Goal: Task Accomplishment & Management: Manage account settings

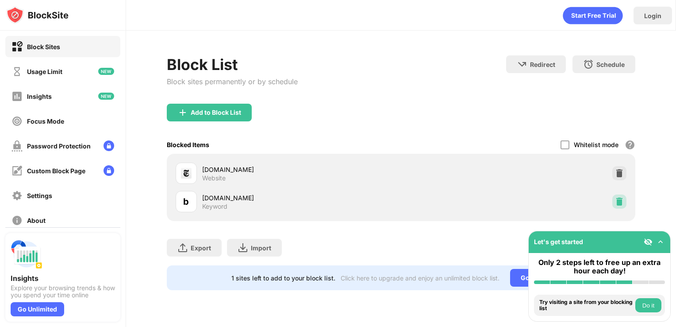
click at [616, 203] on img at bounding box center [619, 201] width 9 height 9
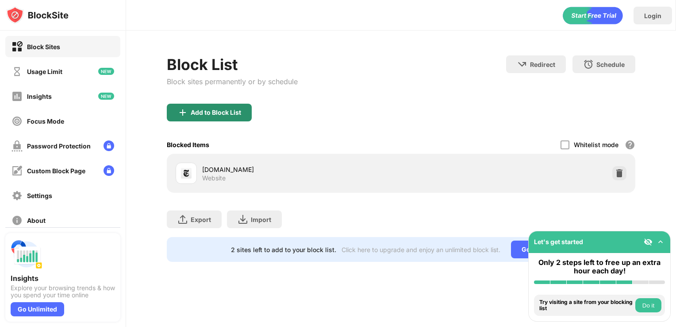
click at [229, 107] on div "Add to Block List" at bounding box center [209, 113] width 85 height 18
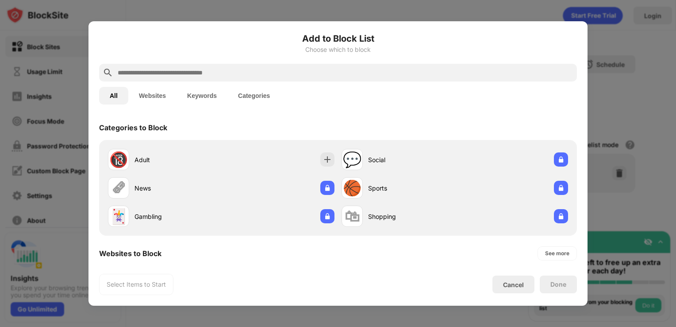
click at [177, 69] on input "text" at bounding box center [345, 72] width 457 height 11
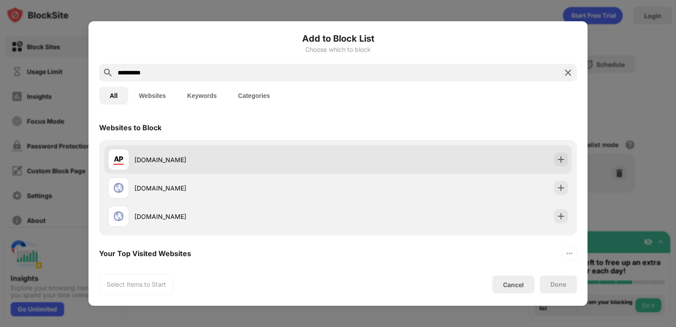
type input "**********"
click at [200, 156] on div "[DOMAIN_NAME]" at bounding box center [237, 159] width 204 height 9
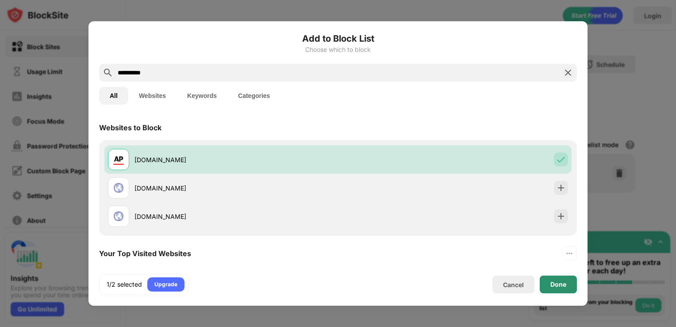
click at [552, 282] on div "Done" at bounding box center [559, 284] width 16 height 7
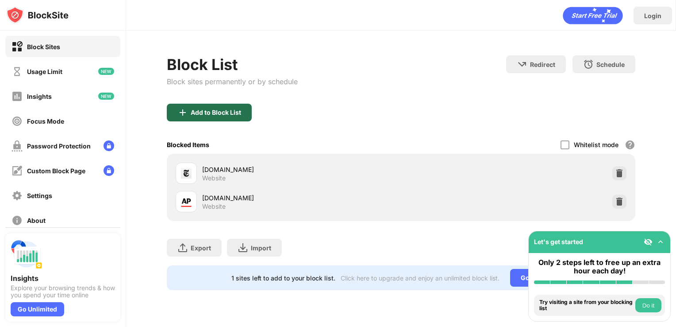
click at [199, 109] on div "Add to Block List" at bounding box center [216, 112] width 50 height 7
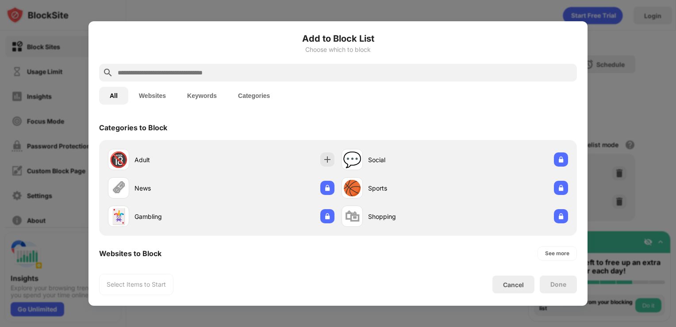
click at [181, 71] on input "text" at bounding box center [345, 72] width 457 height 11
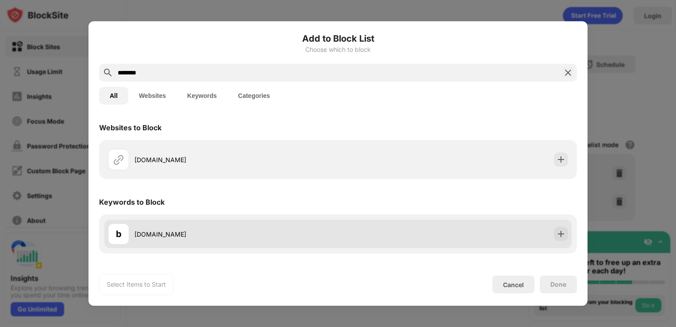
type input "********"
click at [173, 236] on div "[DOMAIN_NAME]" at bounding box center [237, 233] width 204 height 9
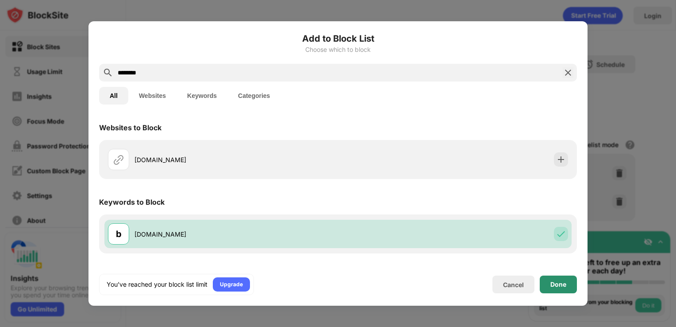
click at [542, 286] on div "Done" at bounding box center [558, 284] width 37 height 18
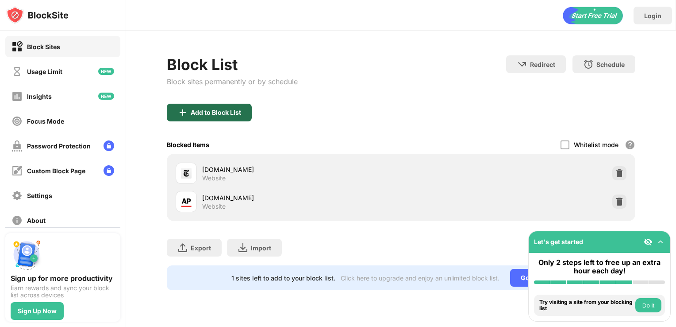
click at [215, 120] on div "Add to Block List" at bounding box center [209, 113] width 85 height 18
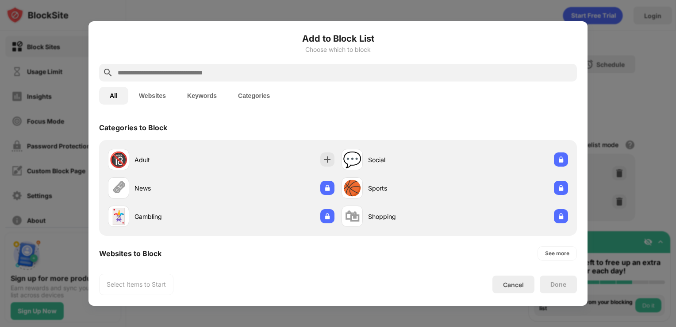
click at [166, 75] on input "text" at bounding box center [345, 72] width 457 height 11
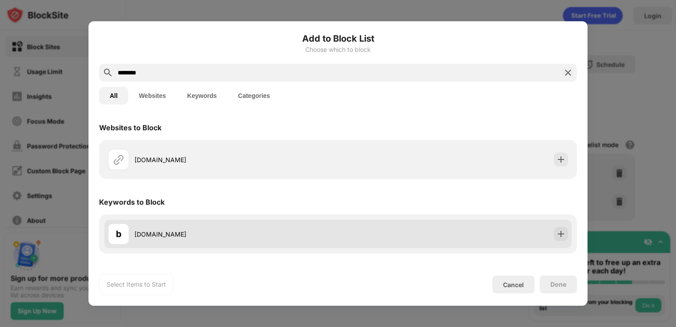
type input "********"
click at [167, 231] on div "[DOMAIN_NAME]" at bounding box center [237, 233] width 204 height 9
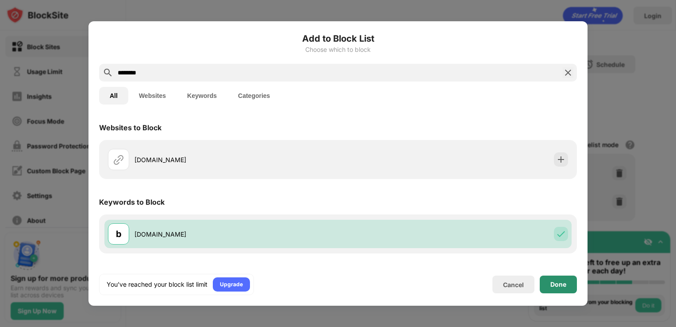
click at [573, 284] on div "Done" at bounding box center [558, 284] width 37 height 18
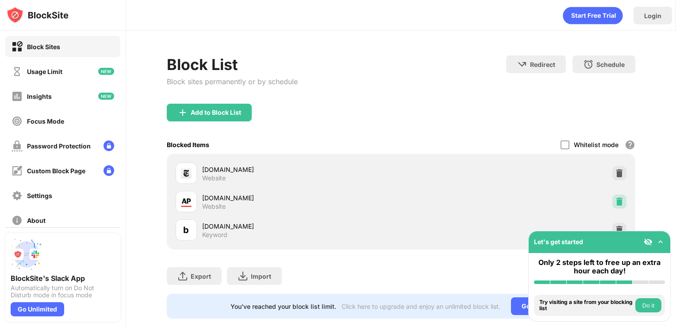
click at [615, 201] on img at bounding box center [619, 201] width 9 height 9
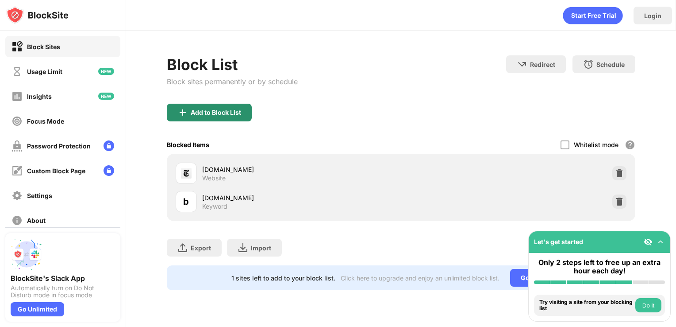
click at [226, 109] on div "Add to Block List" at bounding box center [216, 112] width 50 height 7
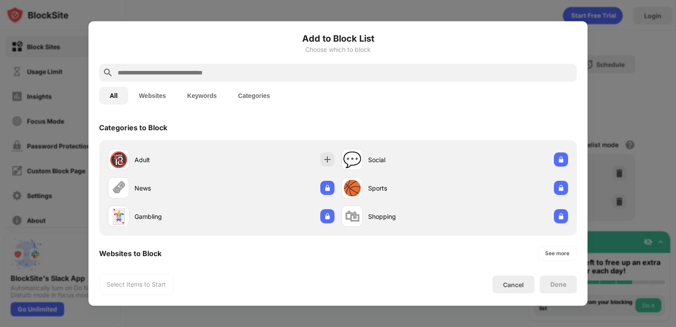
click at [207, 68] on input "text" at bounding box center [345, 72] width 457 height 11
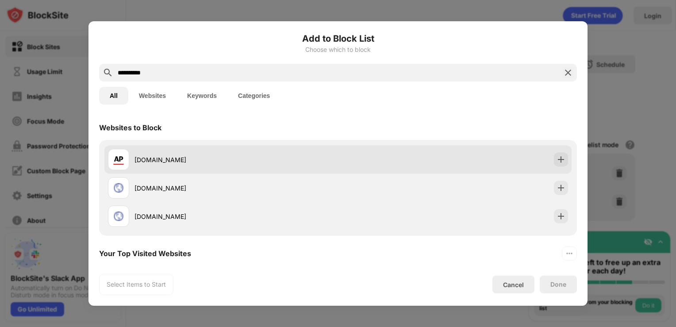
type input "**********"
click at [201, 170] on div "[DOMAIN_NAME]" at bounding box center [337, 159] width 467 height 28
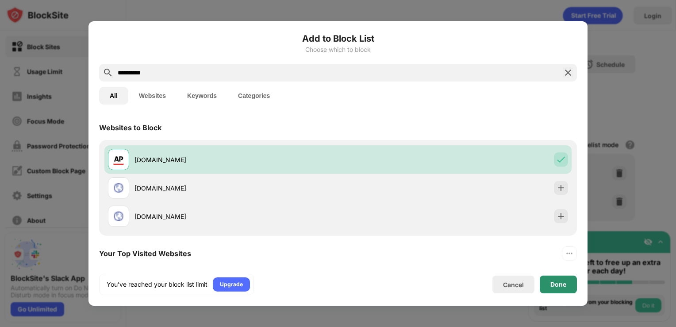
click at [552, 288] on div "Done" at bounding box center [558, 284] width 37 height 18
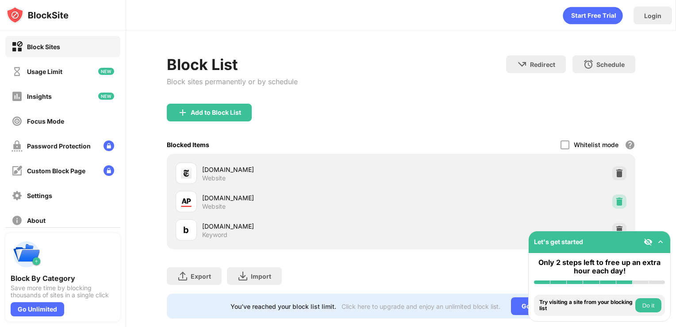
click at [615, 202] on img at bounding box center [619, 201] width 9 height 9
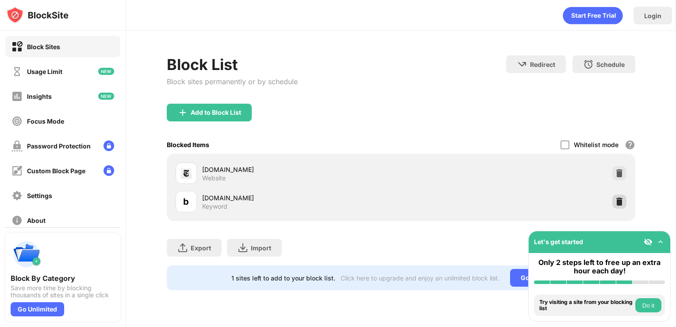
click at [616, 202] on img at bounding box center [619, 201] width 9 height 9
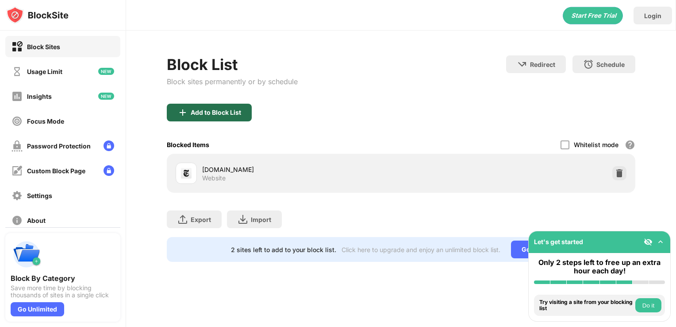
click at [220, 104] on div "Add to Block List" at bounding box center [209, 113] width 85 height 18
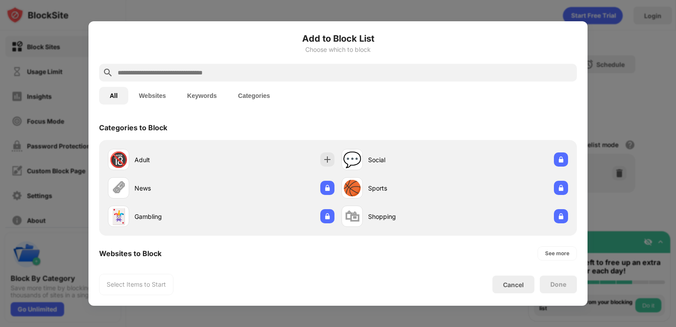
click at [212, 69] on input "text" at bounding box center [345, 72] width 457 height 11
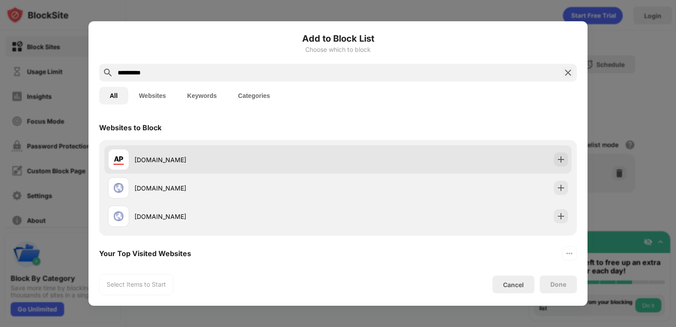
type input "**********"
click at [212, 159] on div "[DOMAIN_NAME]" at bounding box center [237, 159] width 204 height 9
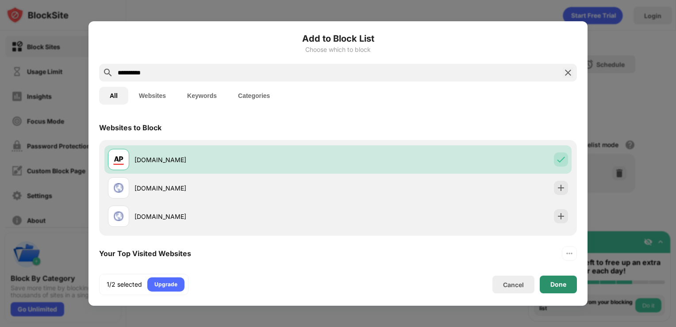
click at [564, 277] on div "Done" at bounding box center [558, 284] width 37 height 18
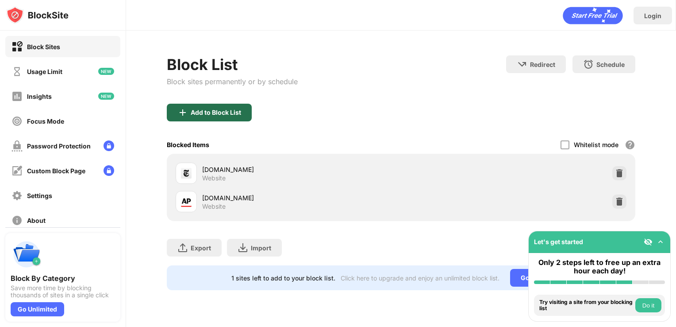
click at [204, 104] on div "Add to Block List" at bounding box center [209, 113] width 85 height 18
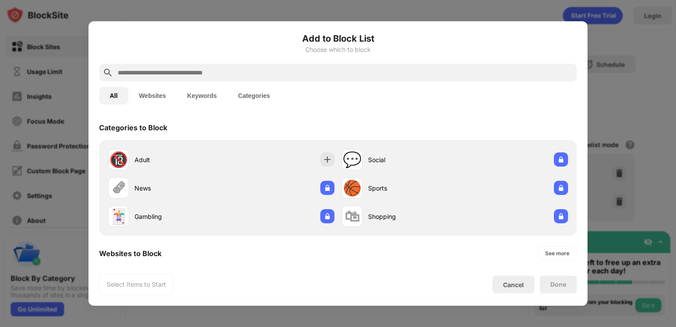
click at [205, 75] on input "text" at bounding box center [345, 72] width 457 height 11
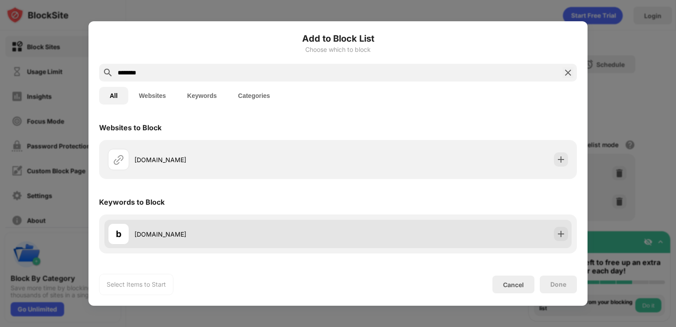
type input "********"
click at [235, 228] on div "b bsky.app" at bounding box center [223, 233] width 230 height 21
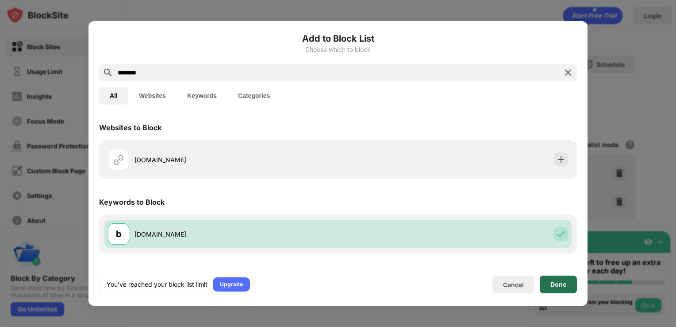
click at [562, 278] on div "Done" at bounding box center [558, 284] width 37 height 18
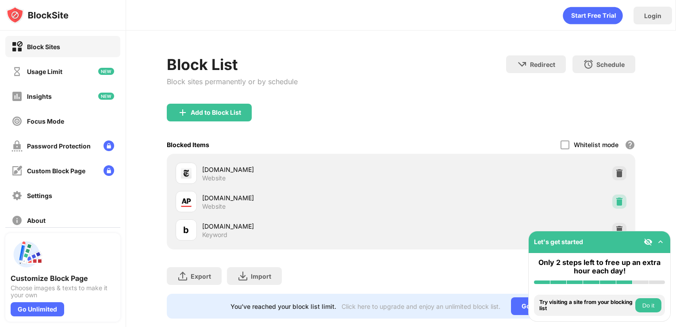
click at [615, 202] on img at bounding box center [619, 201] width 9 height 9
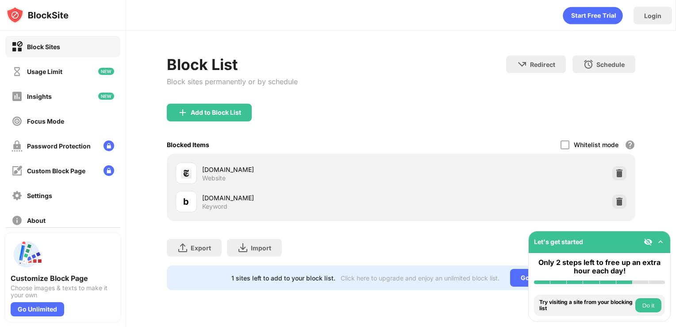
click at [616, 201] on img at bounding box center [619, 201] width 9 height 9
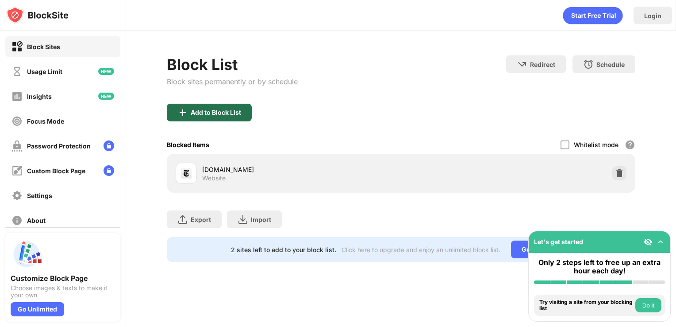
click at [204, 112] on div "Add to Block List" at bounding box center [216, 112] width 50 height 7
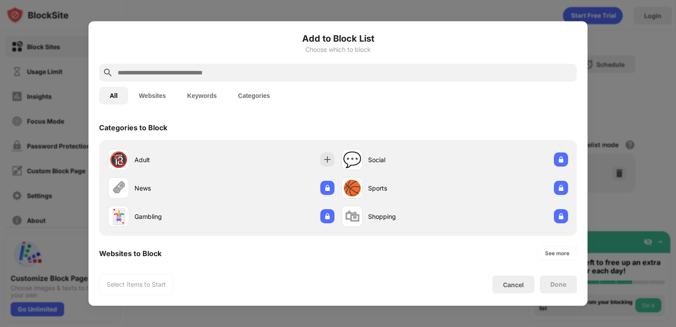
click at [154, 71] on input "text" at bounding box center [345, 72] width 457 height 11
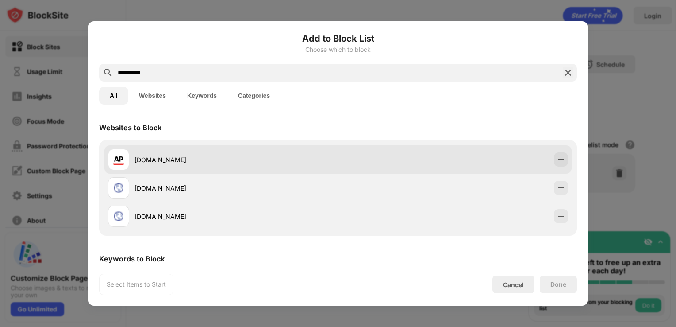
type input "**********"
click at [174, 153] on div "[DOMAIN_NAME]" at bounding box center [223, 159] width 230 height 21
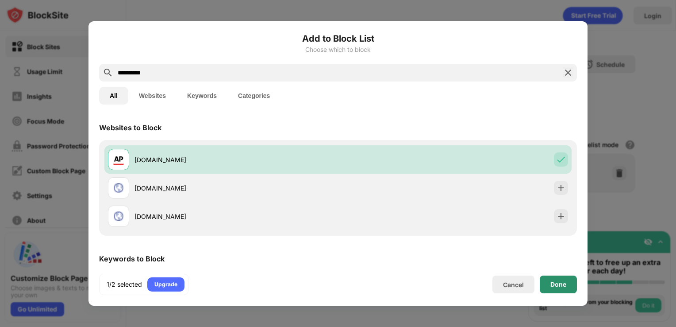
click at [563, 281] on div "Done" at bounding box center [559, 284] width 16 height 7
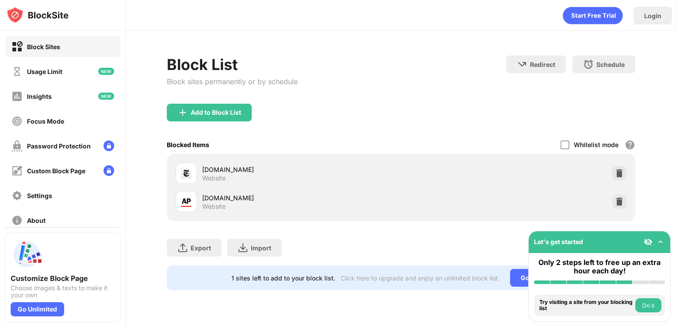
click at [204, 114] on div "Add to Block List" at bounding box center [216, 112] width 50 height 7
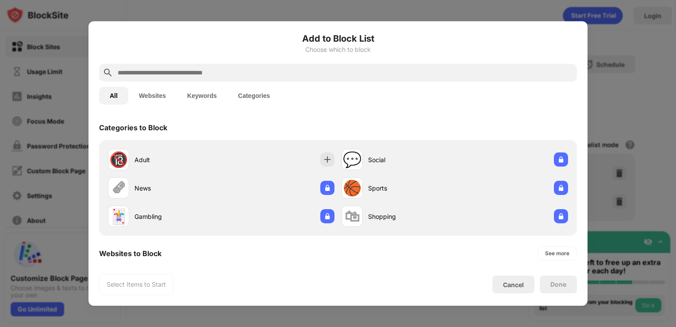
click at [171, 72] on input "text" at bounding box center [345, 72] width 457 height 11
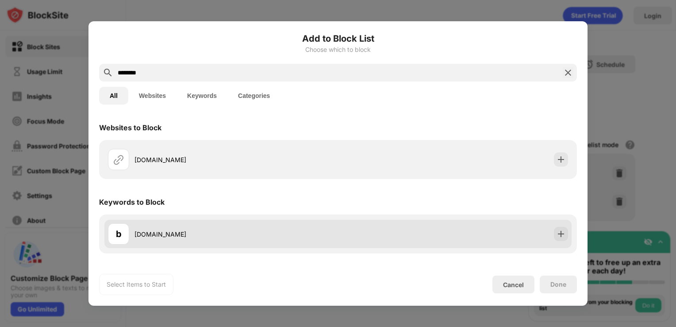
type input "********"
click at [193, 223] on div "b [DOMAIN_NAME]" at bounding box center [223, 233] width 230 height 21
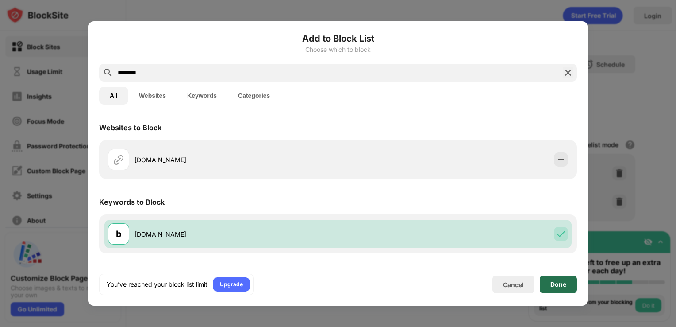
click at [554, 275] on div "Done" at bounding box center [558, 284] width 37 height 18
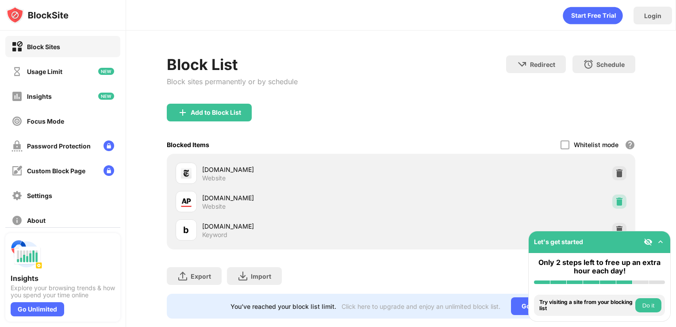
click at [615, 205] on img at bounding box center [619, 201] width 9 height 9
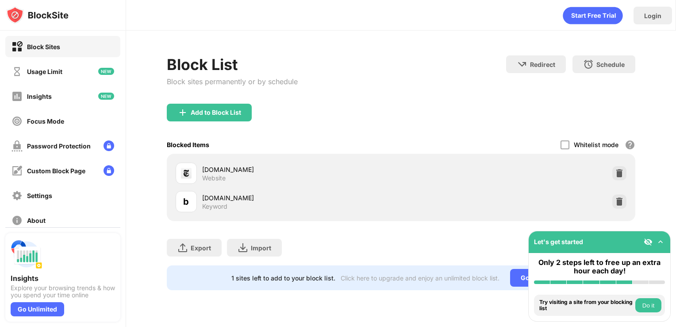
click at [614, 205] on div at bounding box center [620, 201] width 14 height 14
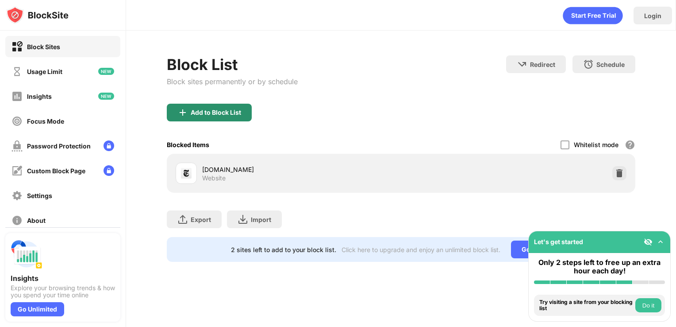
click at [198, 117] on div "Add to Block List" at bounding box center [209, 113] width 85 height 18
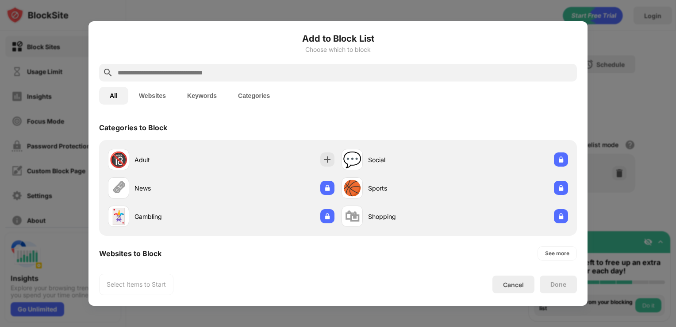
click at [207, 74] on input "text" at bounding box center [345, 72] width 457 height 11
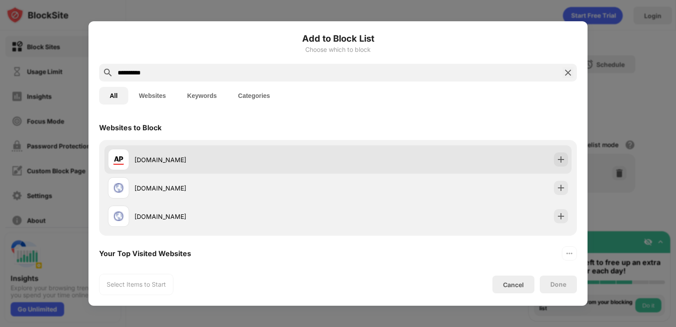
type input "**********"
click at [197, 153] on div "[DOMAIN_NAME]" at bounding box center [223, 159] width 230 height 21
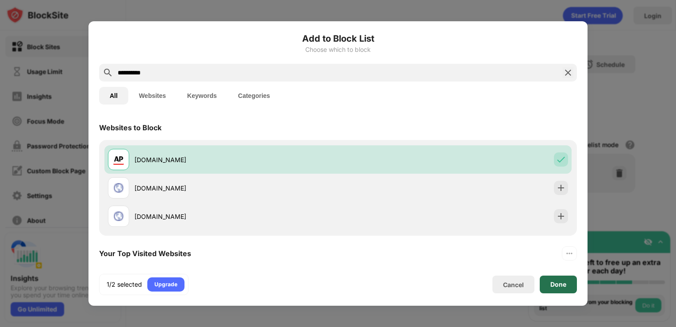
click at [558, 284] on div "Done" at bounding box center [559, 284] width 16 height 7
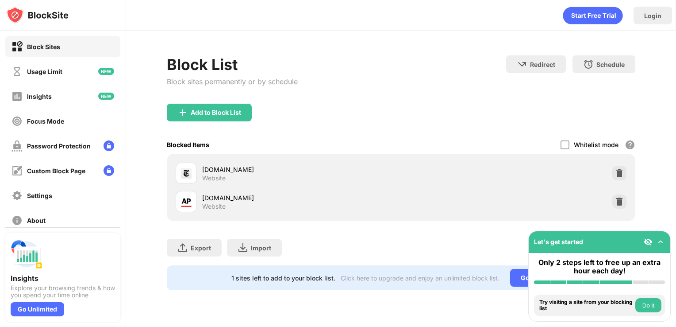
click at [204, 111] on div "Add to Block List" at bounding box center [216, 112] width 50 height 7
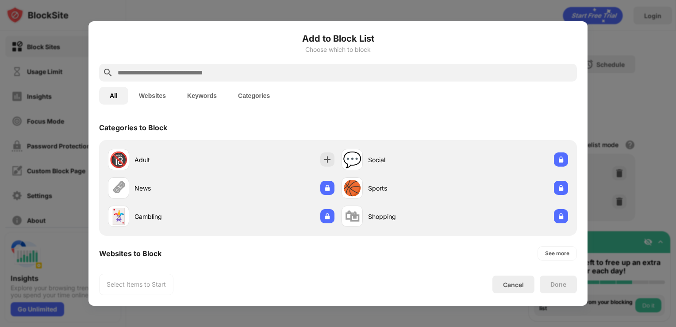
click at [193, 76] on input "text" at bounding box center [345, 72] width 457 height 11
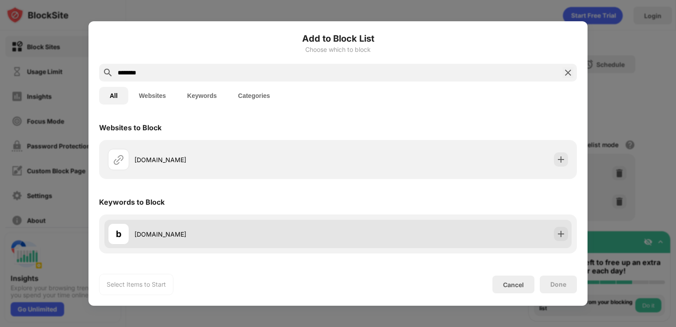
type input "********"
click at [172, 242] on div "b bsky.app" at bounding box center [223, 233] width 230 height 21
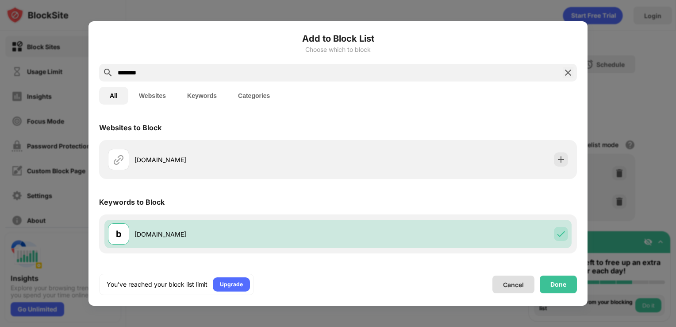
click at [564, 273] on div "Add to Block List Choose which to block ******** All Websites Keywords Categori…" at bounding box center [338, 163] width 478 height 263
click at [561, 282] on div "Done" at bounding box center [559, 284] width 16 height 7
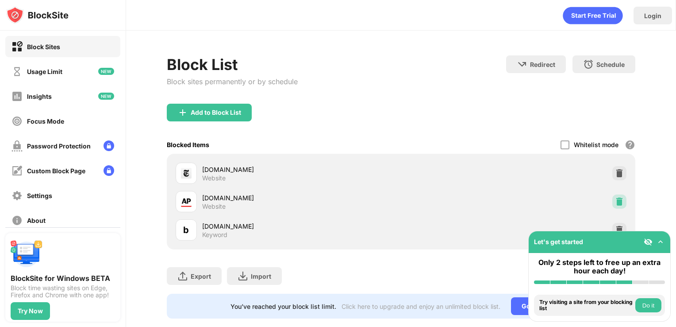
click at [615, 205] on img at bounding box center [619, 201] width 9 height 9
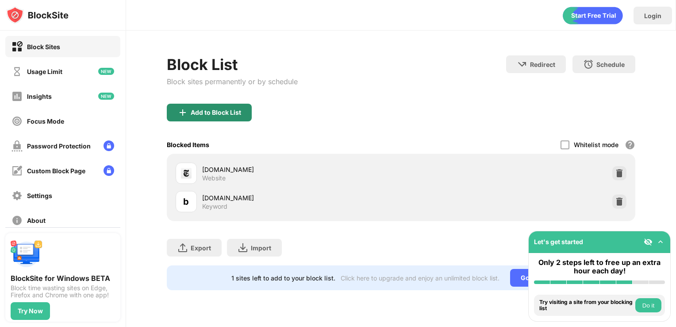
click at [216, 112] on div "Add to Block List" at bounding box center [216, 112] width 50 height 7
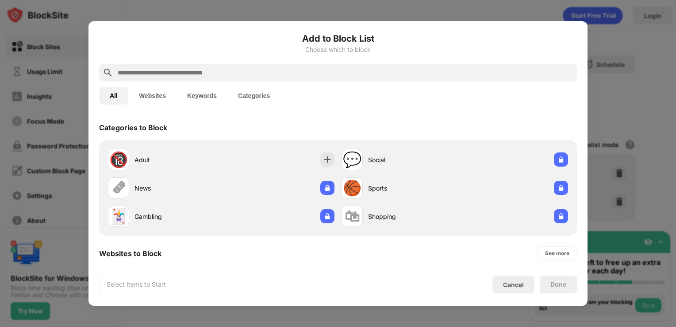
click at [200, 73] on input "text" at bounding box center [345, 72] width 457 height 11
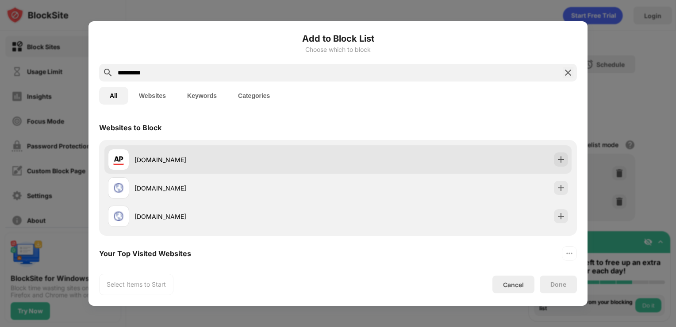
type input "**********"
click at [209, 166] on div "[DOMAIN_NAME]" at bounding box center [223, 159] width 230 height 21
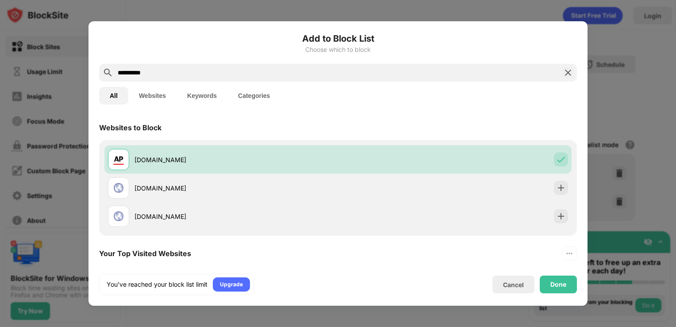
click at [549, 291] on div "Done" at bounding box center [558, 284] width 37 height 18
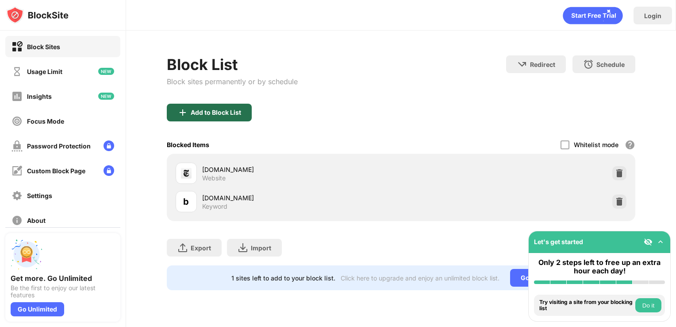
click at [226, 106] on div "Add to Block List" at bounding box center [209, 113] width 85 height 18
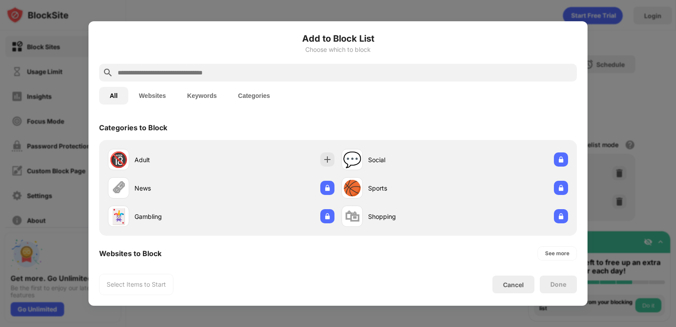
click at [213, 69] on input "text" at bounding box center [345, 72] width 457 height 11
click at [208, 77] on input "text" at bounding box center [345, 72] width 457 height 11
click at [207, 76] on input "text" at bounding box center [345, 72] width 457 height 11
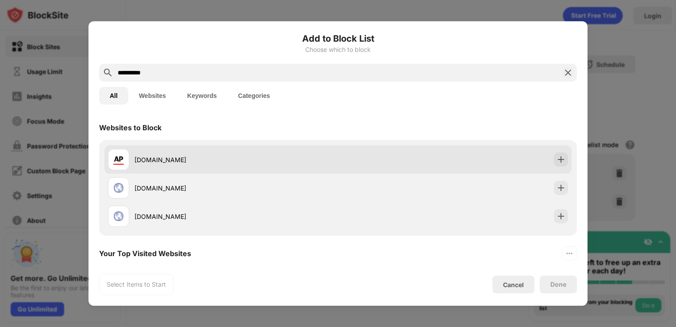
type input "**********"
click at [257, 151] on div "[DOMAIN_NAME]" at bounding box center [223, 159] width 230 height 21
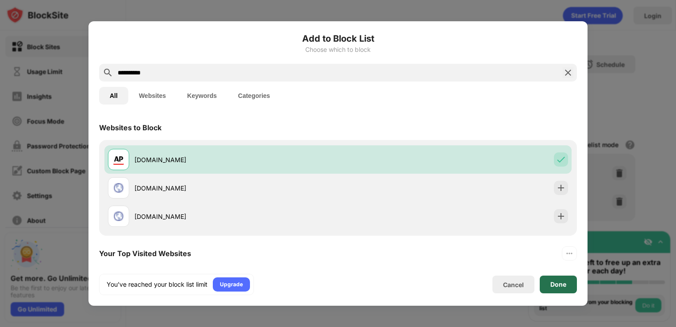
click at [545, 290] on div "Done" at bounding box center [558, 284] width 37 height 18
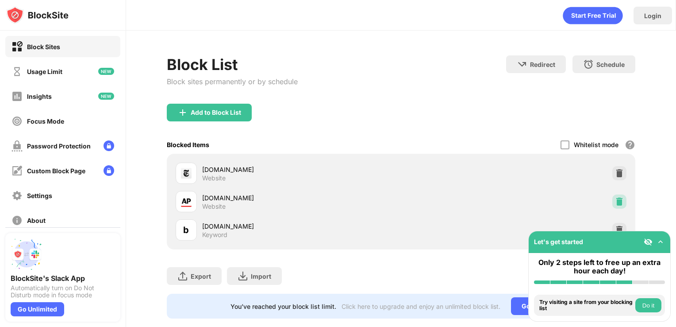
click at [615, 205] on img at bounding box center [619, 201] width 9 height 9
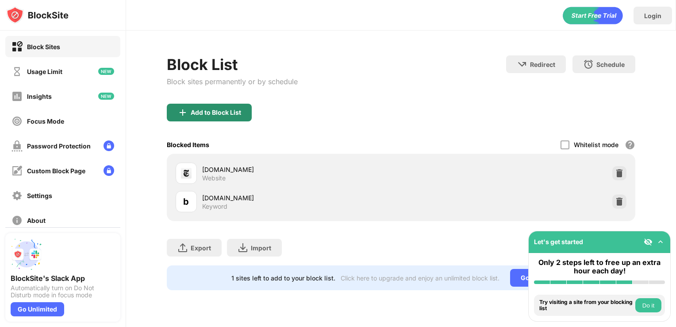
click at [195, 115] on div "Add to Block List" at bounding box center [216, 112] width 50 height 7
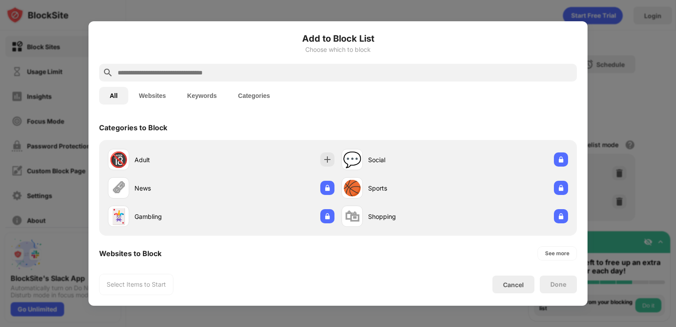
click at [175, 70] on input "text" at bounding box center [345, 72] width 457 height 11
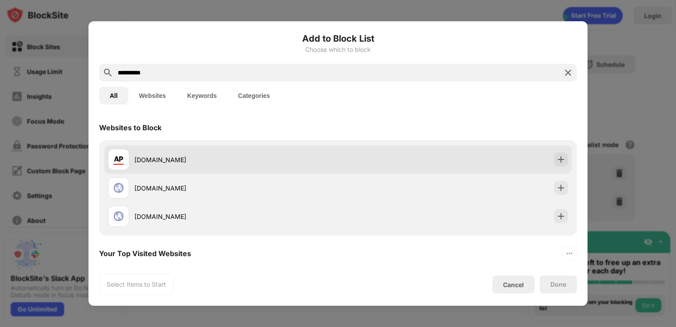
type input "**********"
click at [183, 157] on div "[DOMAIN_NAME]" at bounding box center [237, 159] width 204 height 9
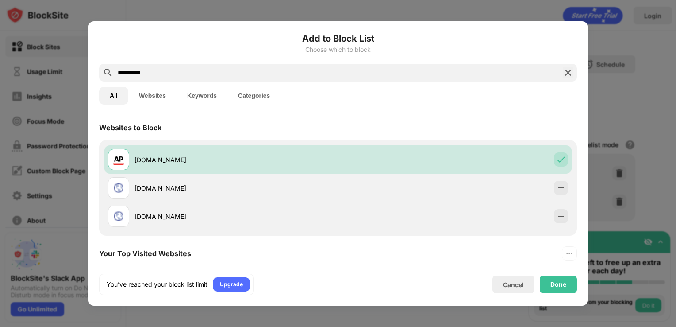
click at [551, 290] on div "Done" at bounding box center [558, 284] width 37 height 18
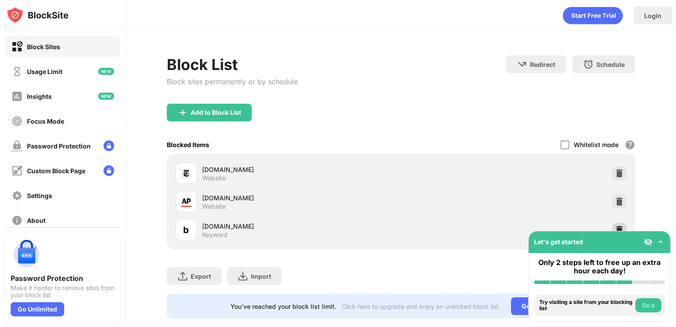
click at [615, 225] on img at bounding box center [619, 229] width 9 height 9
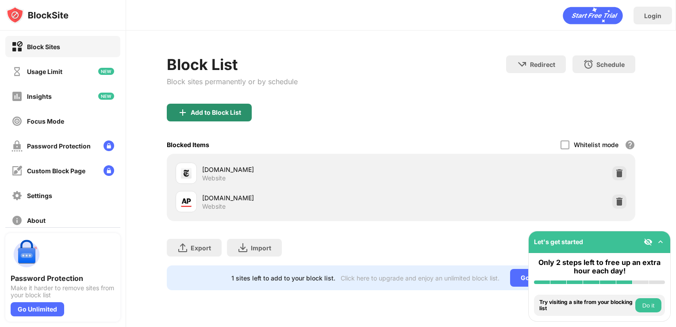
click at [214, 107] on div "Add to Block List" at bounding box center [209, 113] width 85 height 18
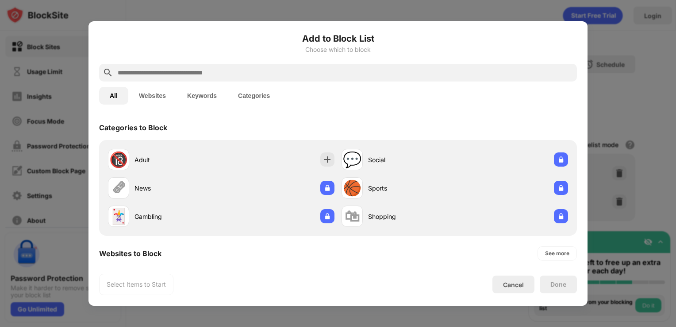
click at [192, 74] on input "text" at bounding box center [345, 72] width 457 height 11
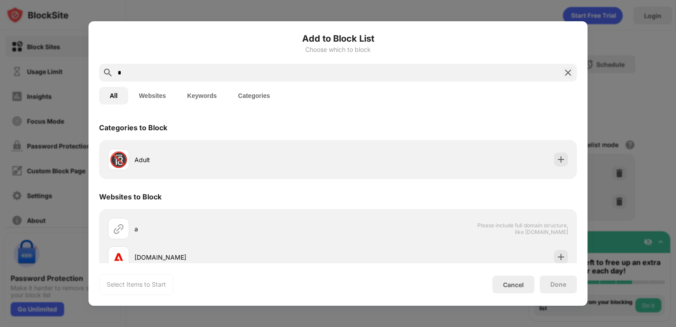
type input "*"
click at [173, 74] on input "*" at bounding box center [338, 72] width 443 height 11
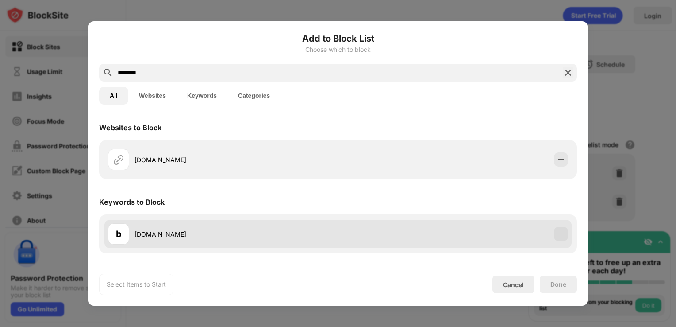
type input "********"
click at [181, 237] on div "[DOMAIN_NAME]" at bounding box center [237, 233] width 204 height 9
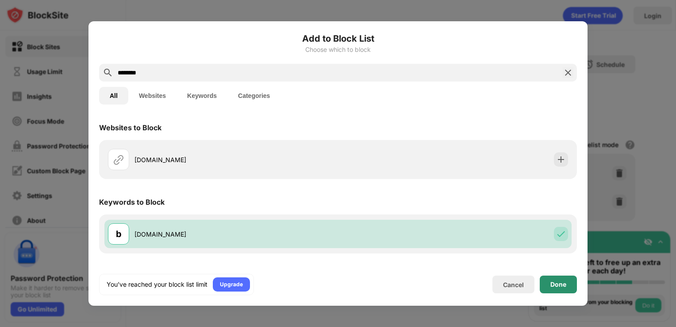
click at [546, 279] on div "Done" at bounding box center [558, 284] width 37 height 18
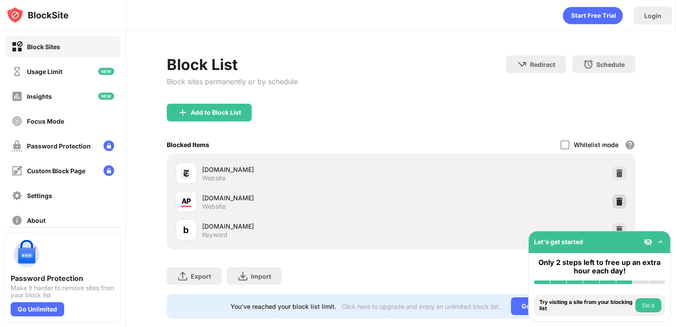
click at [613, 202] on div at bounding box center [620, 201] width 14 height 14
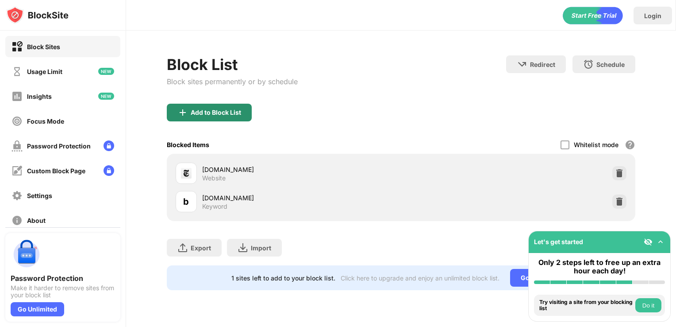
click at [198, 113] on div "Add to Block List" at bounding box center [216, 112] width 50 height 7
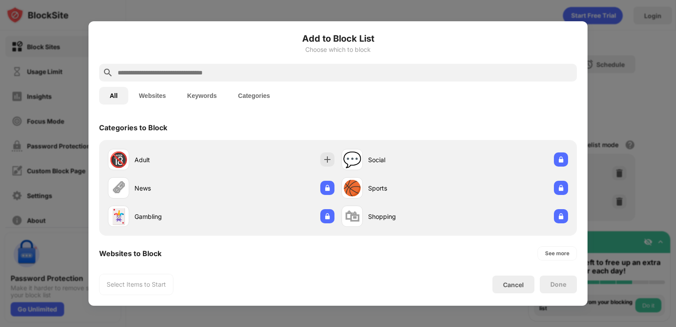
click at [248, 73] on input "text" at bounding box center [345, 72] width 457 height 11
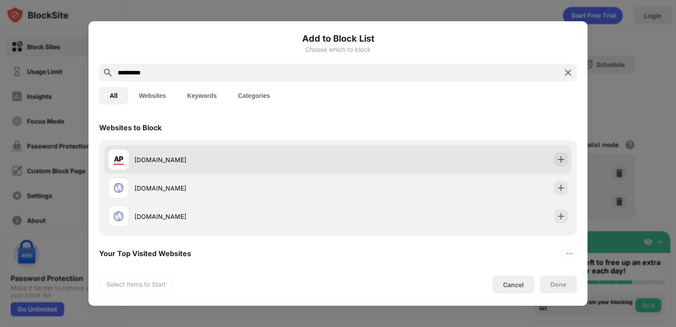
type input "**********"
click at [236, 166] on div "[DOMAIN_NAME]" at bounding box center [223, 159] width 230 height 21
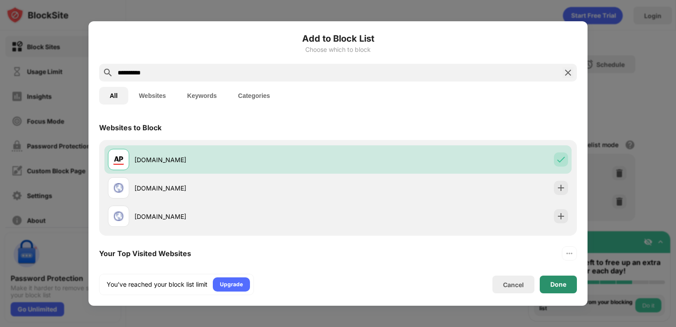
click at [568, 278] on div "Done" at bounding box center [558, 284] width 37 height 18
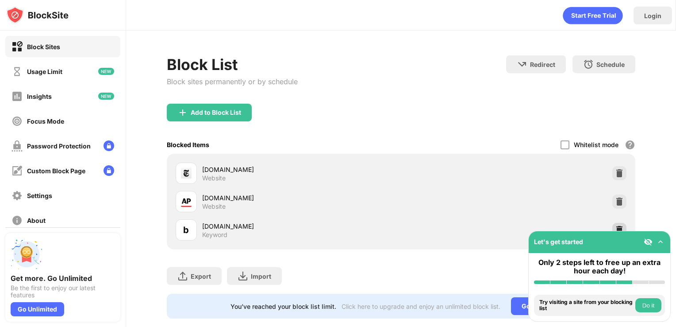
click at [615, 229] on img at bounding box center [619, 229] width 9 height 9
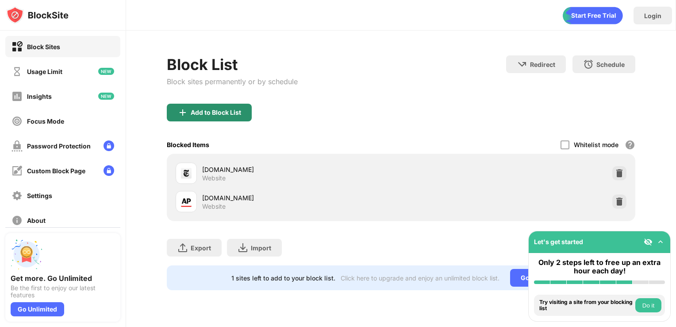
click at [243, 105] on div "Add to Block List" at bounding box center [209, 113] width 85 height 18
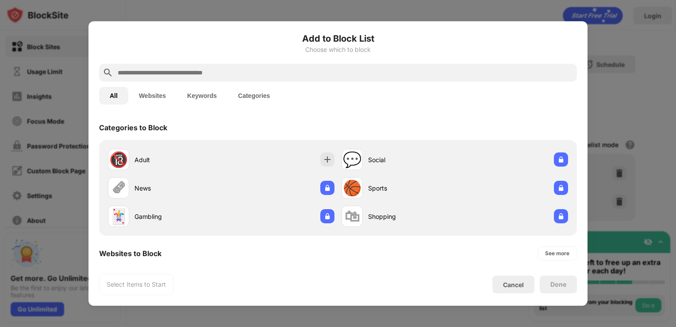
click at [201, 68] on input "text" at bounding box center [345, 72] width 457 height 11
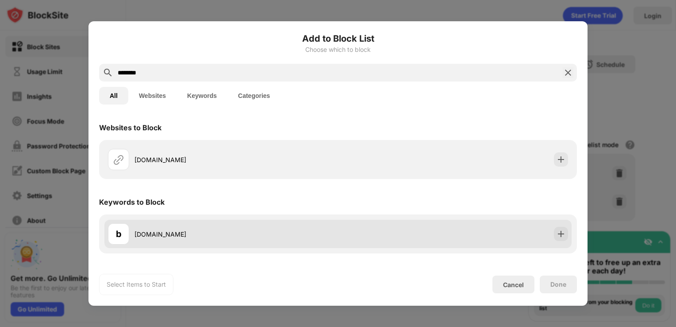
type input "********"
click at [172, 234] on div "[DOMAIN_NAME]" at bounding box center [237, 233] width 204 height 9
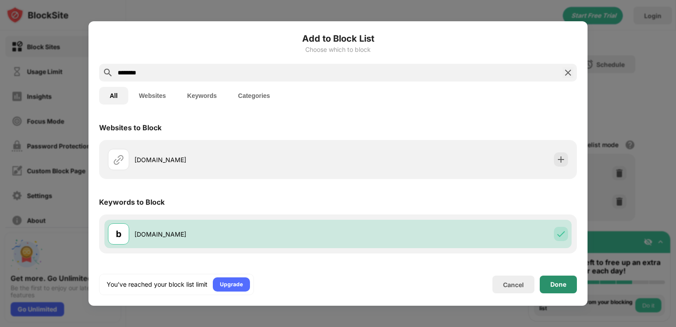
click at [567, 284] on div "Done" at bounding box center [558, 284] width 37 height 18
